Goal: Information Seeking & Learning: Check status

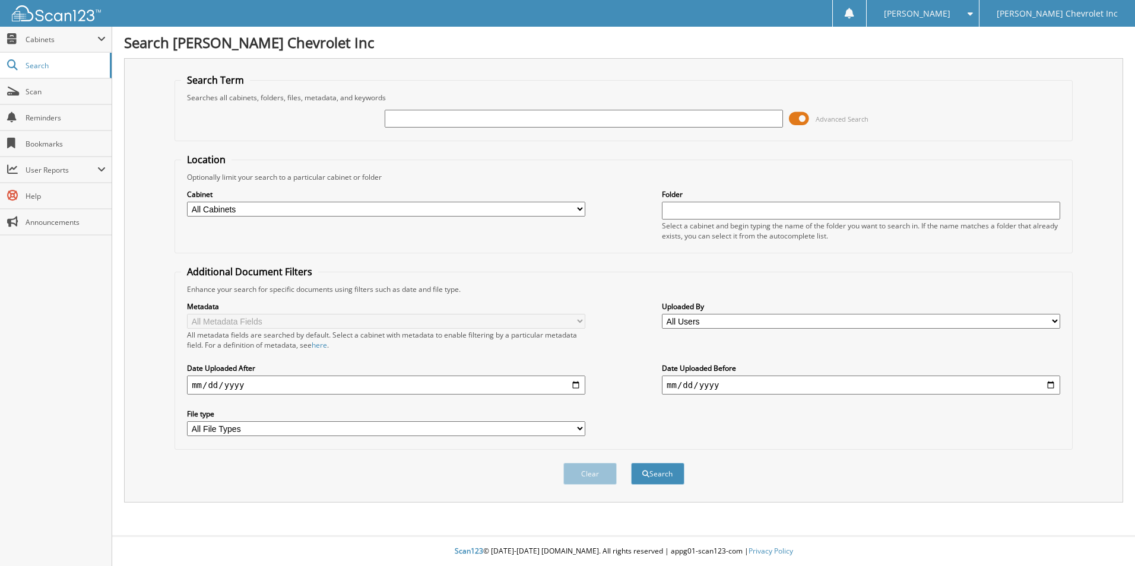
click at [405, 119] on input "text" at bounding box center [584, 119] width 398 height 18
type input "686"
click at [196, 389] on input "date" at bounding box center [386, 385] width 398 height 19
type input "[DATE]"
drag, startPoint x: 670, startPoint y: 390, endPoint x: 665, endPoint y: 386, distance: 6.4
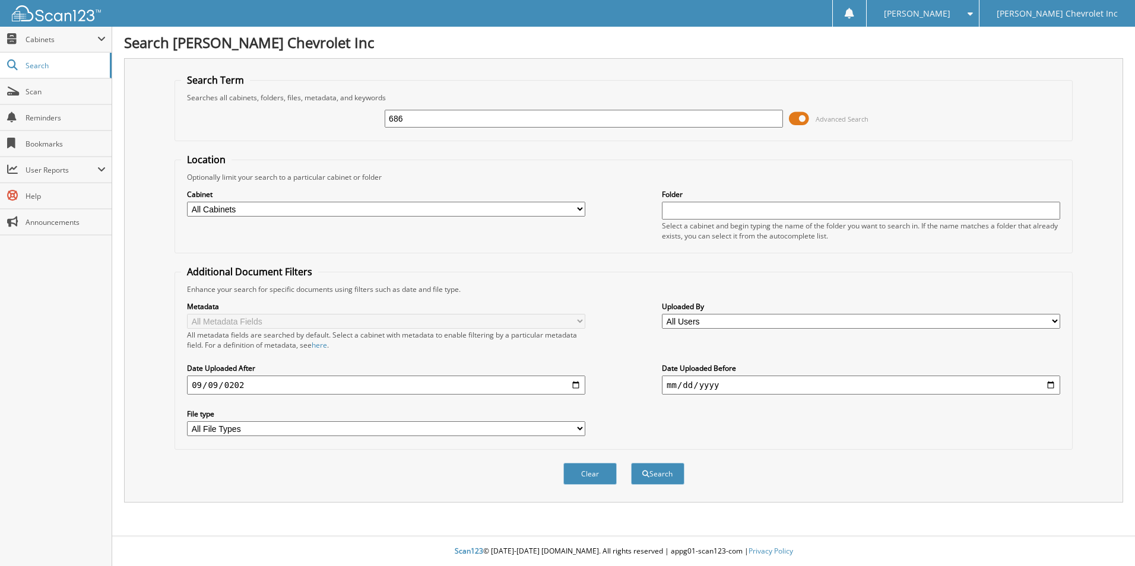
click at [670, 389] on input "date" at bounding box center [861, 385] width 398 height 19
type input "[DATE]"
click at [631, 463] on button "Search" at bounding box center [657, 474] width 53 height 22
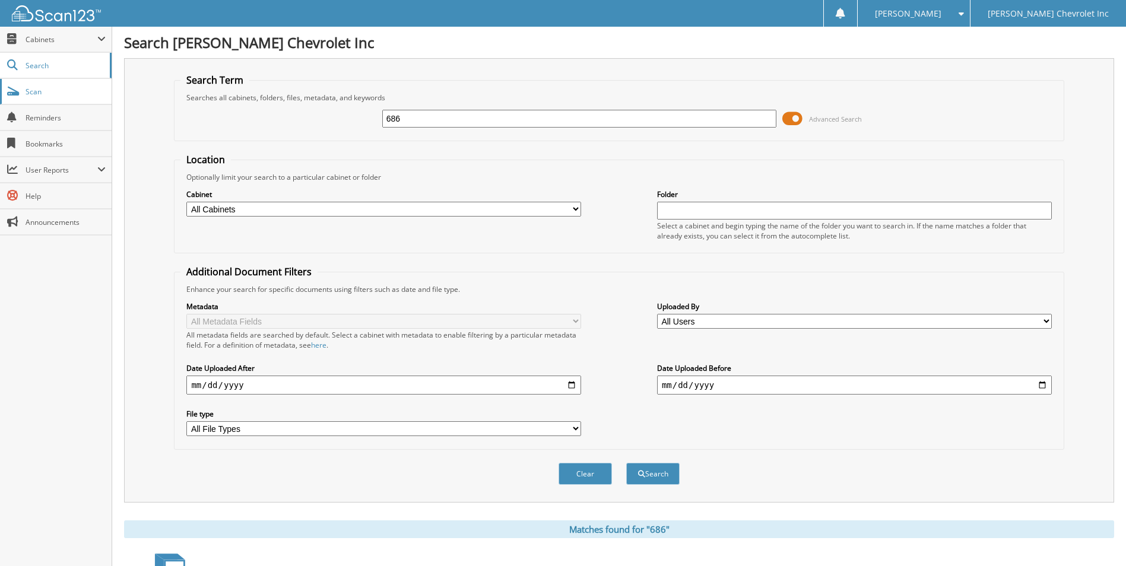
click at [43, 92] on span "Scan" at bounding box center [66, 92] width 80 height 10
